Goal: Task Accomplishment & Management: Use online tool/utility

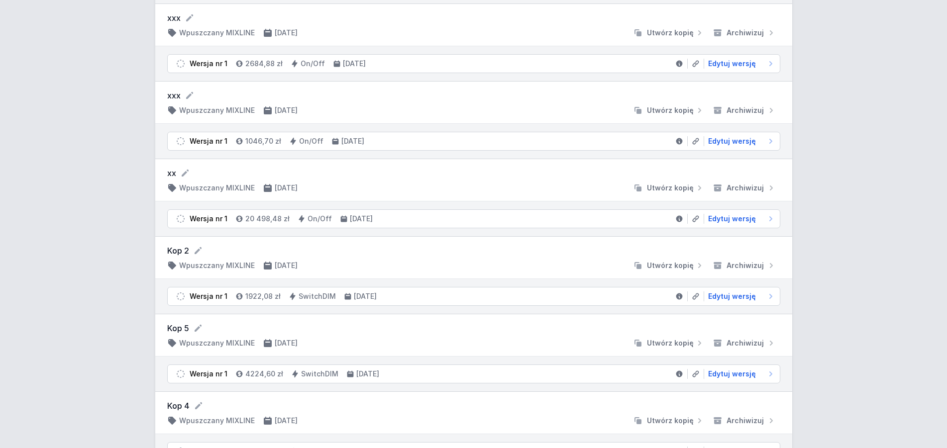
scroll to position [1494, 0]
click at [734, 220] on span "Edytuj wersję" at bounding box center [732, 221] width 48 height 10
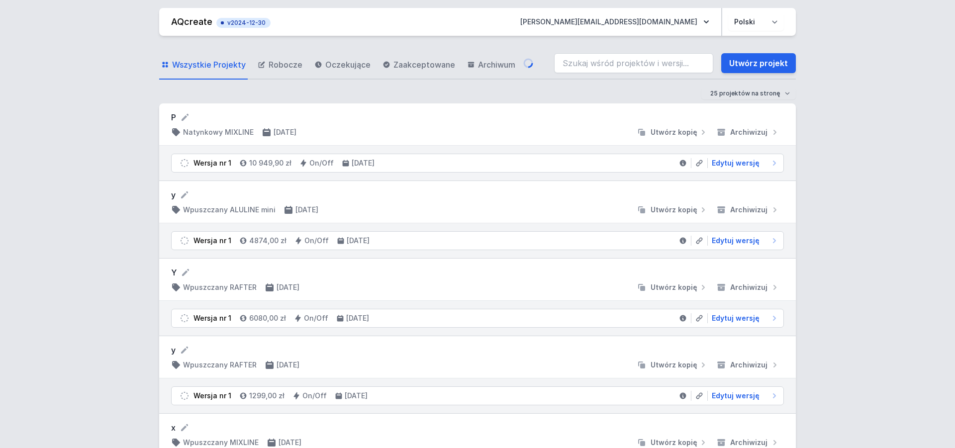
select select "3000"
select select "2"
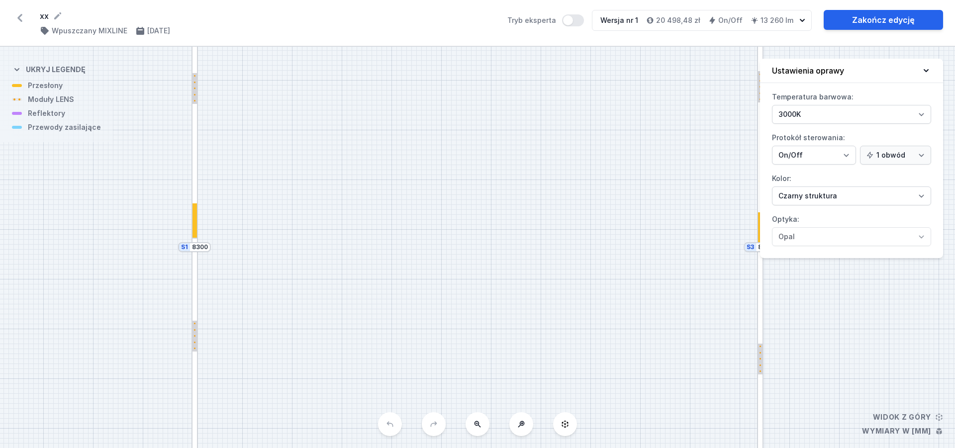
click at [45, 14] on form "xx" at bounding box center [268, 16] width 456 height 12
drag, startPoint x: 49, startPoint y: 16, endPoint x: 33, endPoint y: 15, distance: 16.5
click at [33, 15] on div "xx ( 9109 /v 1 ) Wpuszczany MIXLINE [DATE] Tryb eksperta Wersja nr 1 20 498,48 …" at bounding box center [477, 23] width 955 height 46
click at [44, 15] on form "xx" at bounding box center [268, 16] width 456 height 12
click at [45, 13] on form "xx" at bounding box center [268, 16] width 456 height 12
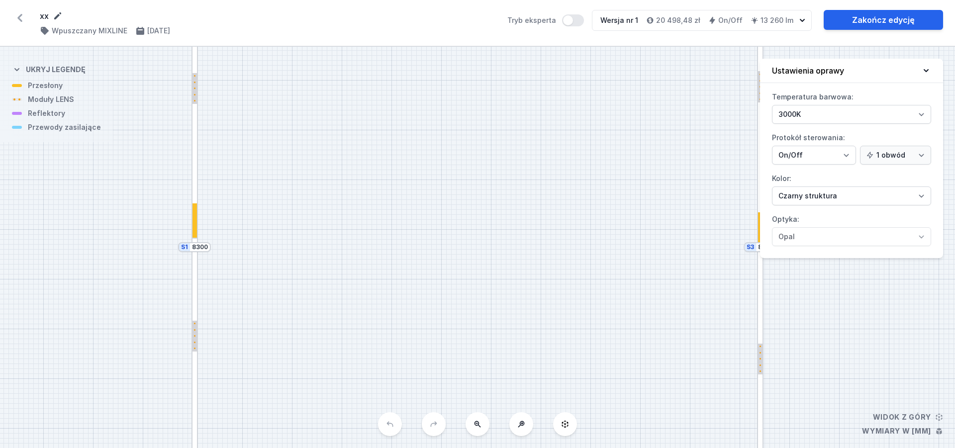
click at [59, 16] on icon at bounding box center [57, 15] width 7 height 7
click at [59, 16] on input "xx" at bounding box center [135, 16] width 191 height 13
drag, startPoint x: 59, startPoint y: 16, endPoint x: 28, endPoint y: 11, distance: 31.3
click at [40, 11] on input "xx" at bounding box center [135, 16] width 191 height 13
type input "[GEOGRAPHIC_DATA]"
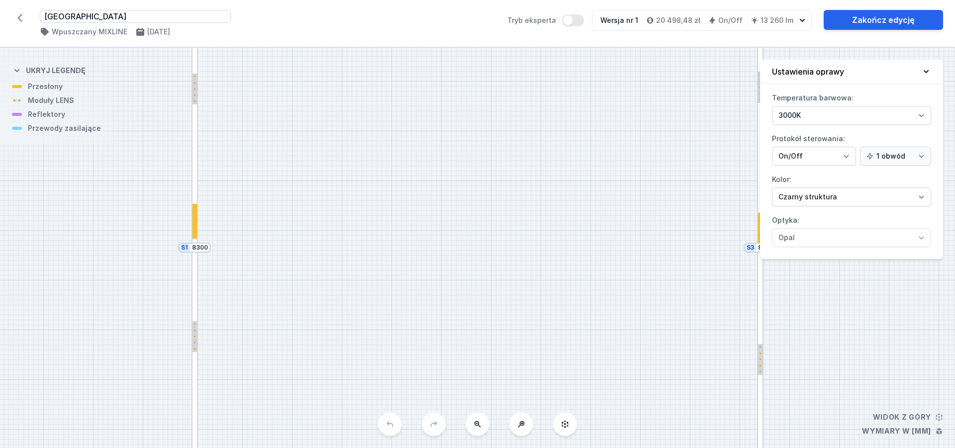
click at [298, 26] on div "Potok Wielki ( 9109 /v 1 ) Wpuszczany MIXLINE [DATE]" at bounding box center [268, 23] width 456 height 27
click at [19, 14] on icon at bounding box center [20, 18] width 16 height 16
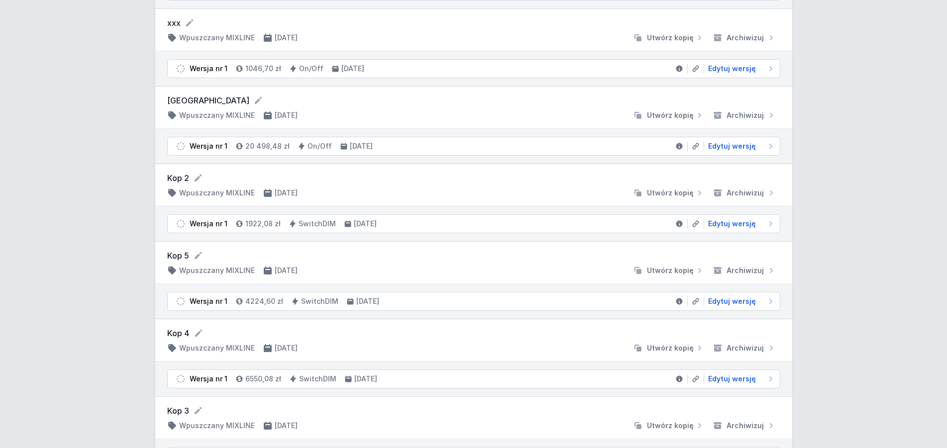
scroll to position [1393, 0]
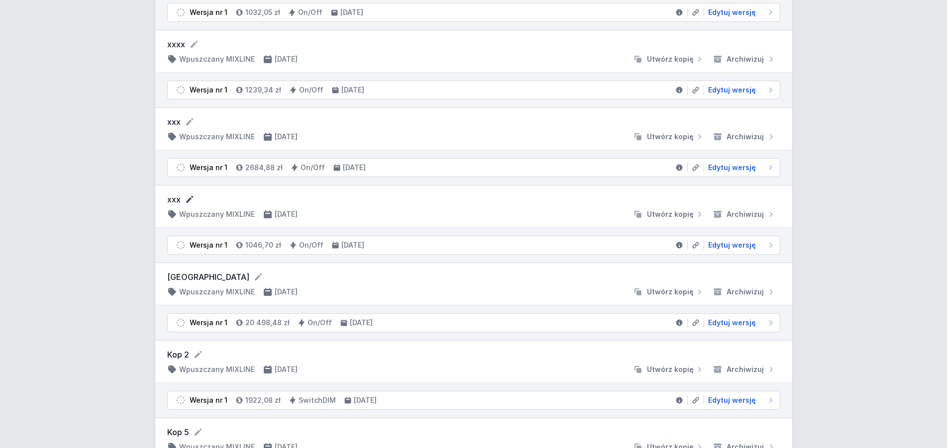
click at [188, 201] on icon at bounding box center [189, 199] width 7 height 7
drag, startPoint x: 188, startPoint y: 201, endPoint x: 77, endPoint y: 185, distance: 111.7
click at [167, 194] on input "xxx" at bounding box center [262, 200] width 191 height 13
type input "Potok Wielki 1"
click at [183, 120] on form "xxx" at bounding box center [473, 122] width 613 height 12
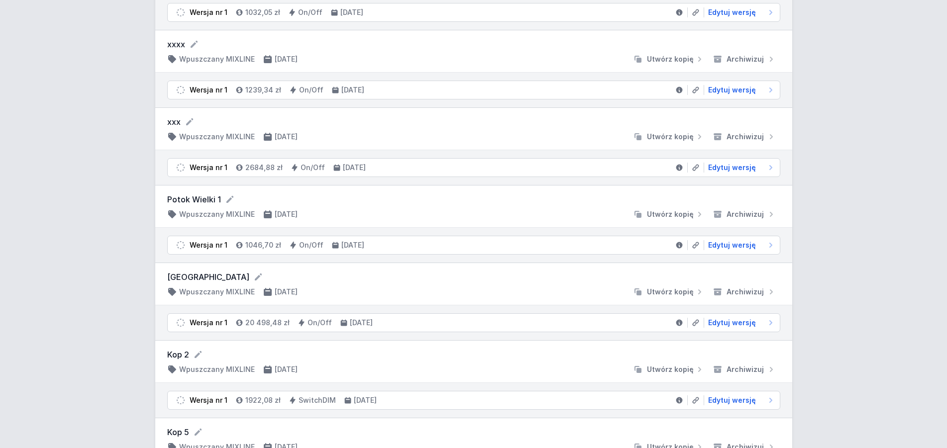
click at [181, 122] on form "xxx" at bounding box center [473, 122] width 613 height 12
click at [189, 124] on icon at bounding box center [190, 122] width 10 height 10
drag, startPoint x: 188, startPoint y: 124, endPoint x: 0, endPoint y: 140, distance: 188.7
click at [167, 125] on input "xxx" at bounding box center [262, 122] width 191 height 13
type input "Potok Wielki 2"
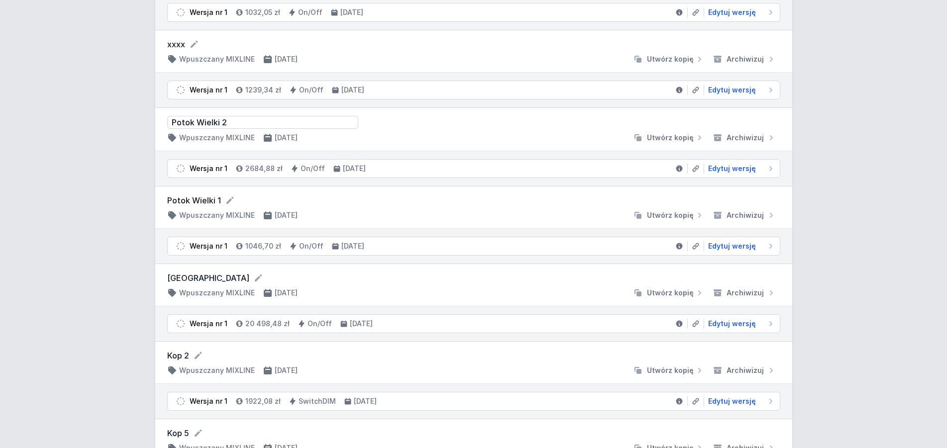
click at [498, 127] on form "Potok Wielki 2" at bounding box center [473, 122] width 613 height 13
click at [195, 44] on icon at bounding box center [194, 44] width 10 height 10
drag, startPoint x: 195, startPoint y: 44, endPoint x: 0, endPoint y: 46, distance: 195.1
click at [167, 46] on input "xxxx" at bounding box center [262, 44] width 191 height 13
type input "Potok Wielki 3"
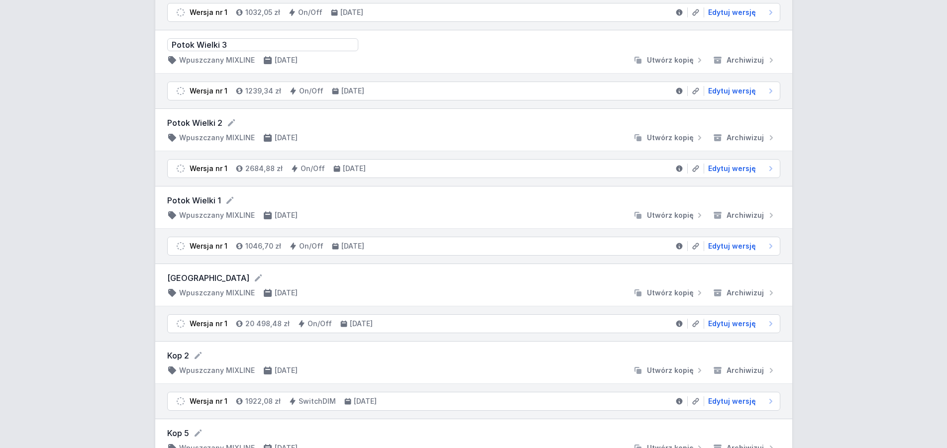
click at [502, 72] on div "Potok Wielki 3 Wpuszczany MIXLINE [DATE] Utwórz kopię Archiwizuj" at bounding box center [473, 51] width 637 height 43
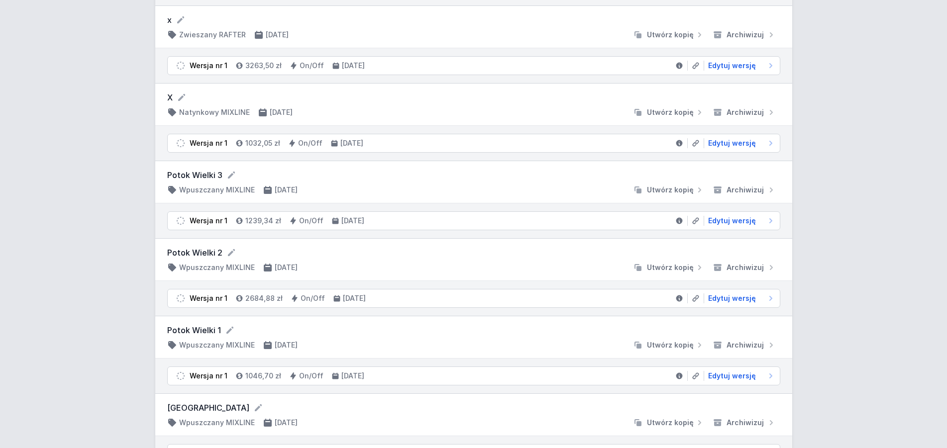
scroll to position [1241, 0]
